Goal: Transaction & Acquisition: Purchase product/service

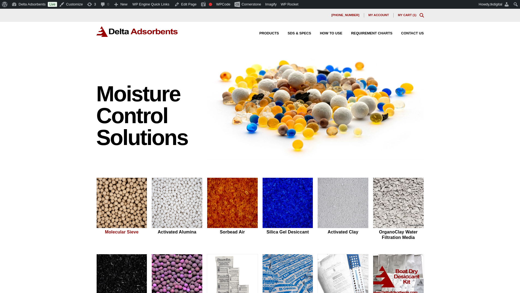
click at [137, 207] on img at bounding box center [122, 203] width 50 height 51
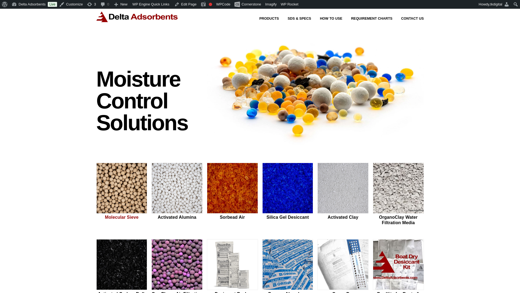
scroll to position [30, 0]
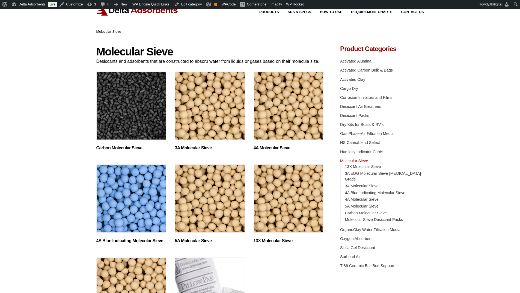
scroll to position [27, 0]
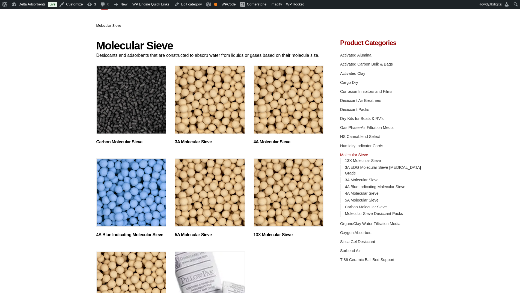
click at [124, 110] on img "Visit product category Carbon Molecular Sieve" at bounding box center [131, 99] width 70 height 68
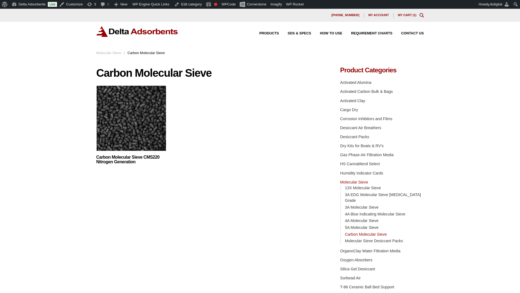
click at [124, 110] on img at bounding box center [131, 119] width 70 height 68
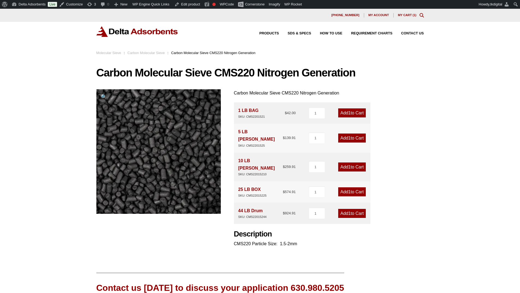
click at [348, 113] on span "1" at bounding box center [349, 113] width 2 height 5
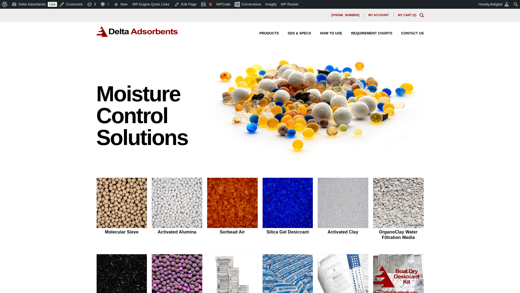
click at [408, 14] on link "My Cart ( 2 )" at bounding box center [407, 14] width 19 height 3
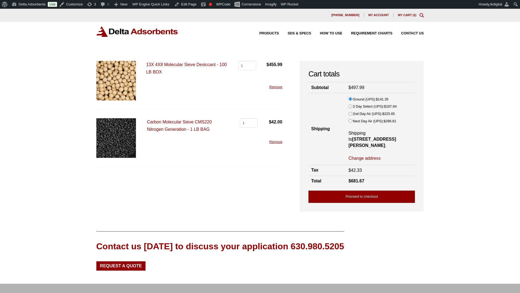
click at [347, 190] on link "Proceed to checkout" at bounding box center [361, 196] width 106 height 12
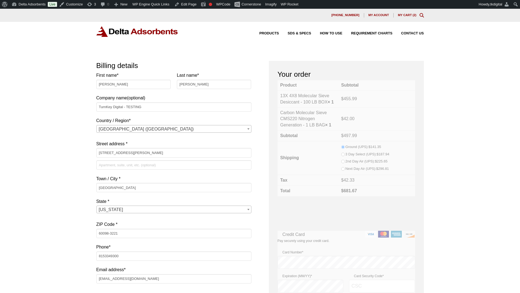
select select "IL"
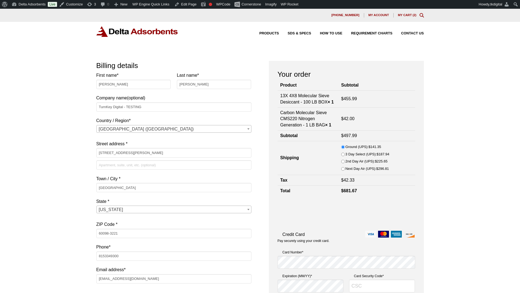
click at [470, 177] on div "Our website has detected that you are using an outdated browser that will preve…" at bounding box center [260, 262] width 520 height 507
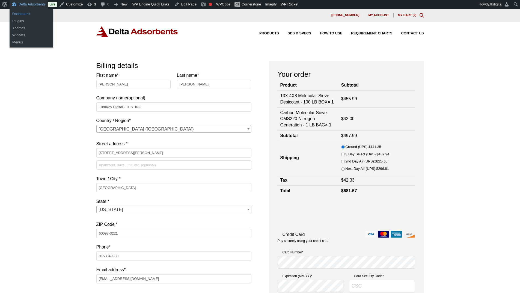
click at [30, 13] on link "Dashboard" at bounding box center [32, 13] width 44 height 7
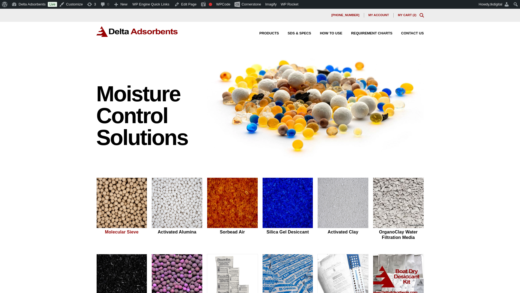
click at [120, 190] on img at bounding box center [122, 203] width 50 height 51
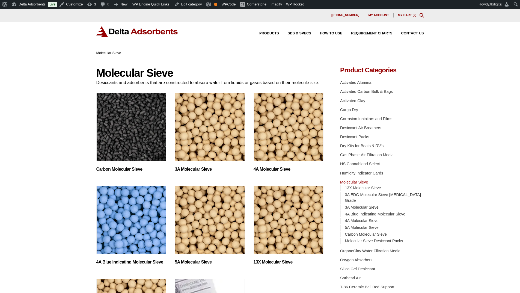
click at [152, 120] on img "Visit product category Carbon Molecular Sieve" at bounding box center [131, 127] width 70 height 68
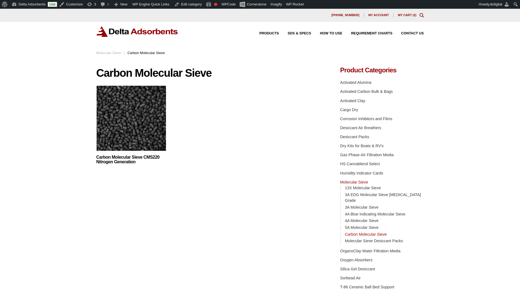
click at [151, 120] on img at bounding box center [131, 119] width 70 height 68
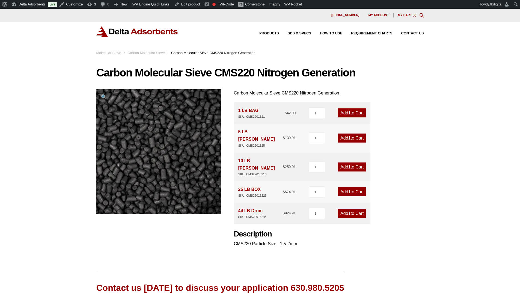
click at [340, 113] on link "Add 1 to Cart" at bounding box center [352, 112] width 28 height 9
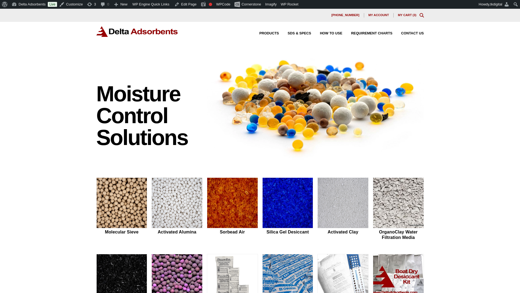
click at [404, 16] on link "My Cart ( 3 )" at bounding box center [407, 14] width 19 height 3
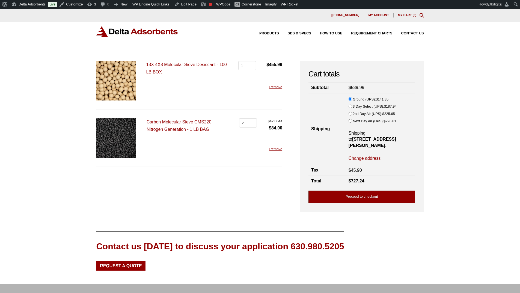
click at [380, 190] on link "Proceed to checkout" at bounding box center [361, 196] width 106 height 12
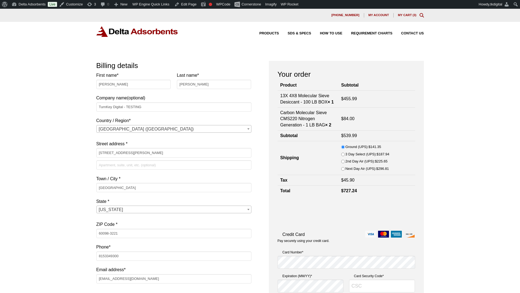
select select "IL"
